Goal: Navigation & Orientation: Find specific page/section

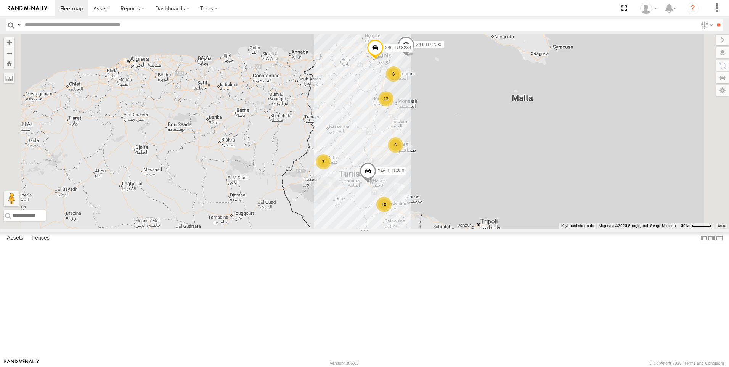
click at [17, 3] on link at bounding box center [27, 8] width 55 height 16
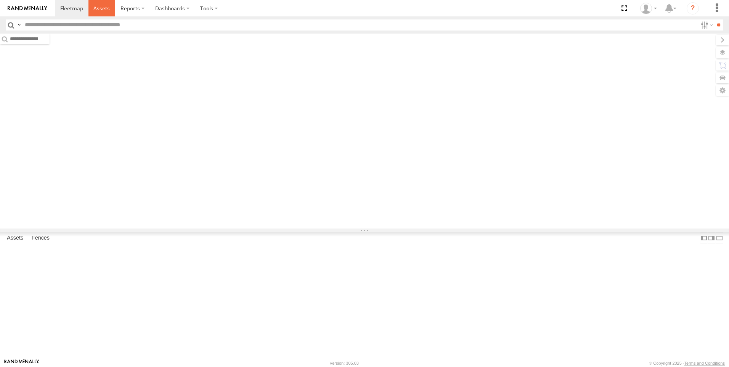
drag, startPoint x: 0, startPoint y: 0, endPoint x: 107, endPoint y: 7, distance: 107.4
click at [107, 7] on span at bounding box center [101, 8] width 16 height 7
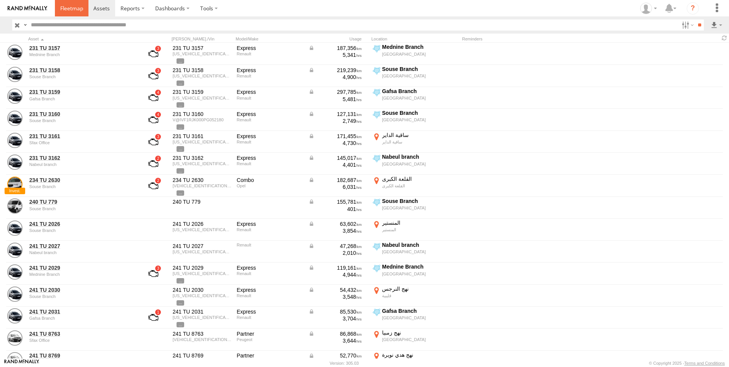
click at [69, 8] on span at bounding box center [71, 8] width 23 height 7
